Goal: Task Accomplishment & Management: Use online tool/utility

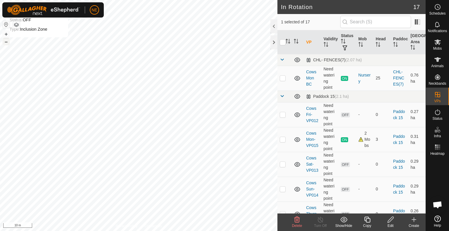
click at [8, 43] on button "–" at bounding box center [6, 41] width 7 height 7
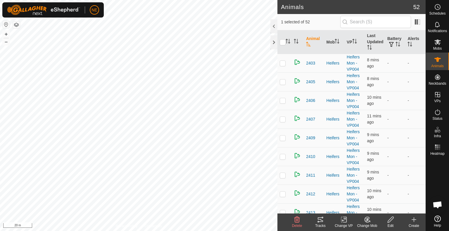
click at [344, 220] on icon at bounding box center [343, 219] width 7 height 7
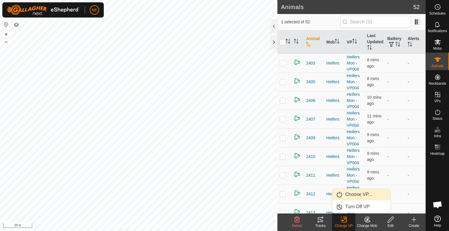
click at [350, 197] on link "Choose VP..." at bounding box center [362, 195] width 58 height 12
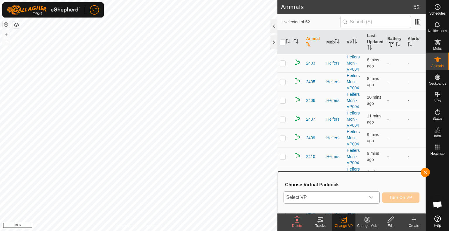
click at [370, 197] on icon "dropdown trigger" at bounding box center [371, 198] width 4 height 2
click at [354, 24] on input "text" at bounding box center [375, 22] width 71 height 12
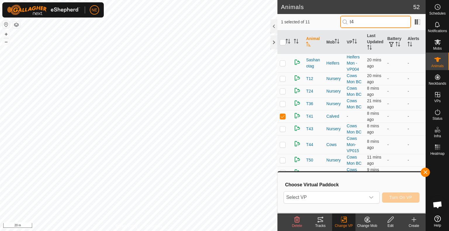
type input "t41"
checkbox input "true"
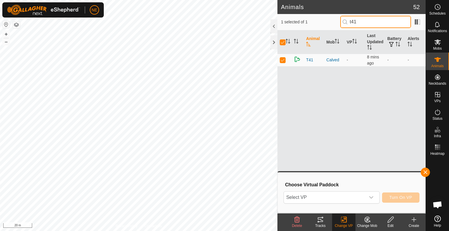
type input "t41"
click at [351, 224] on div "Change VP" at bounding box center [343, 225] width 23 height 5
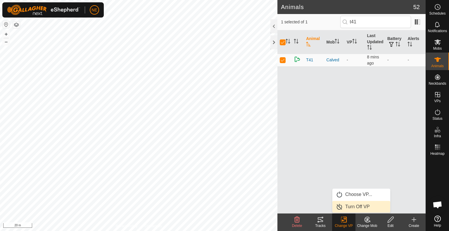
click at [364, 196] on link "Choose VP..." at bounding box center [362, 195] width 58 height 12
click icon "dropdown trigger"
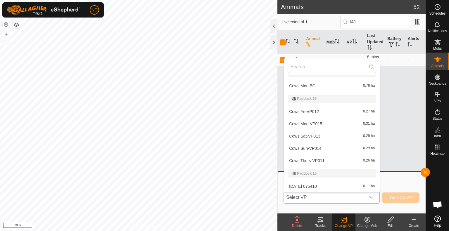
click at [326, 123] on li "Cows Mon-VP015 0.31 ha" at bounding box center [332, 124] width 96 height 12
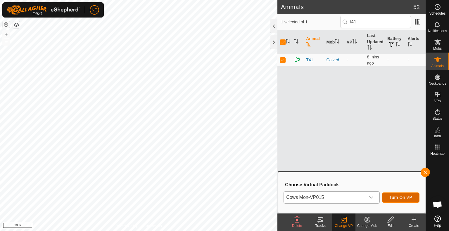
click at [404, 198] on span "Turn On VP" at bounding box center [401, 197] width 23 height 5
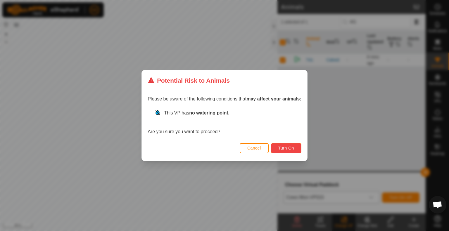
click at [292, 151] on button "Turn On" at bounding box center [286, 148] width 30 height 10
